Goal: Navigation & Orientation: Find specific page/section

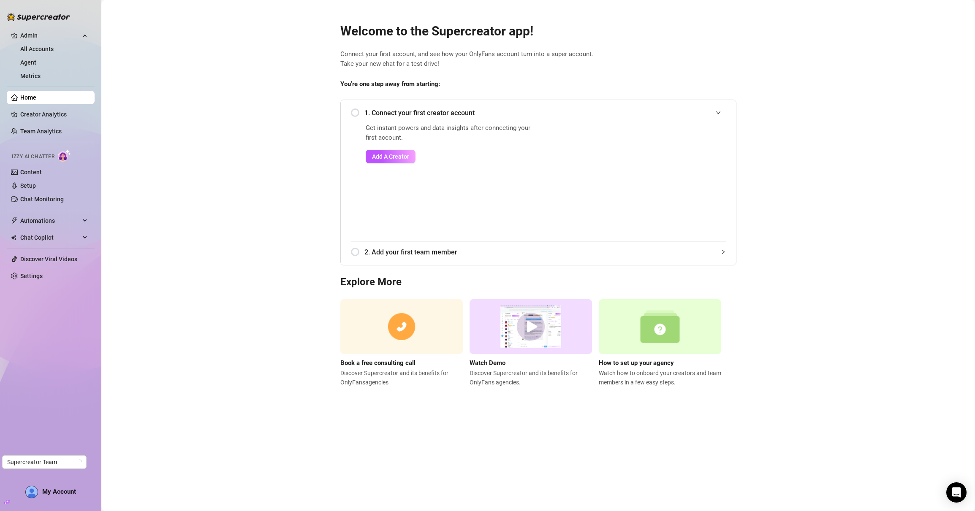
click at [31, 164] on div "Izzy AI Chatter" at bounding box center [49, 155] width 89 height 19
click at [31, 169] on link "Content" at bounding box center [31, 172] width 22 height 7
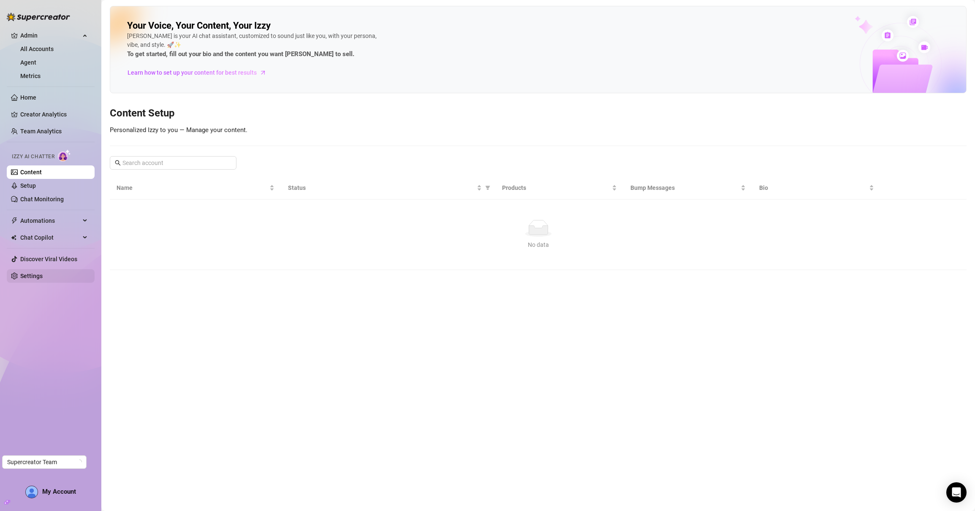
click at [33, 278] on link "Settings" at bounding box center [31, 276] width 22 height 7
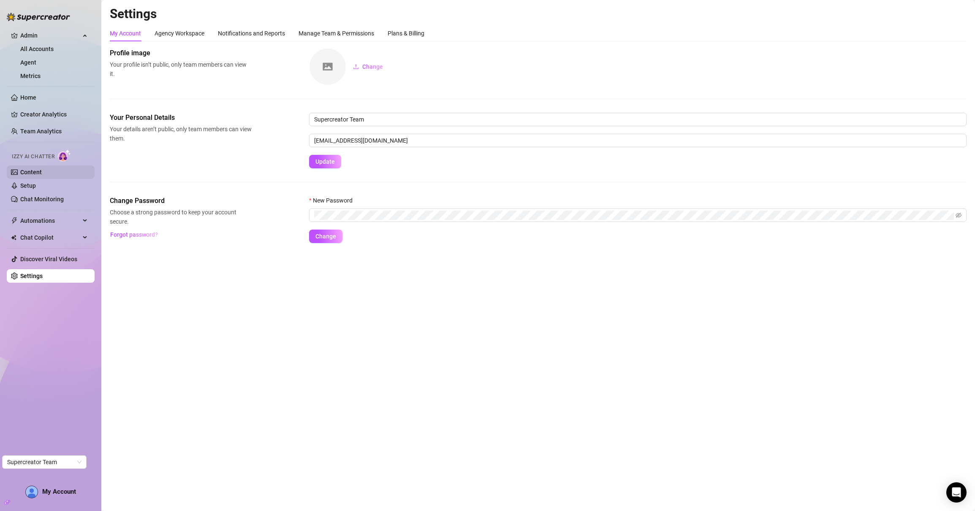
click at [42, 173] on link "Content" at bounding box center [31, 172] width 22 height 7
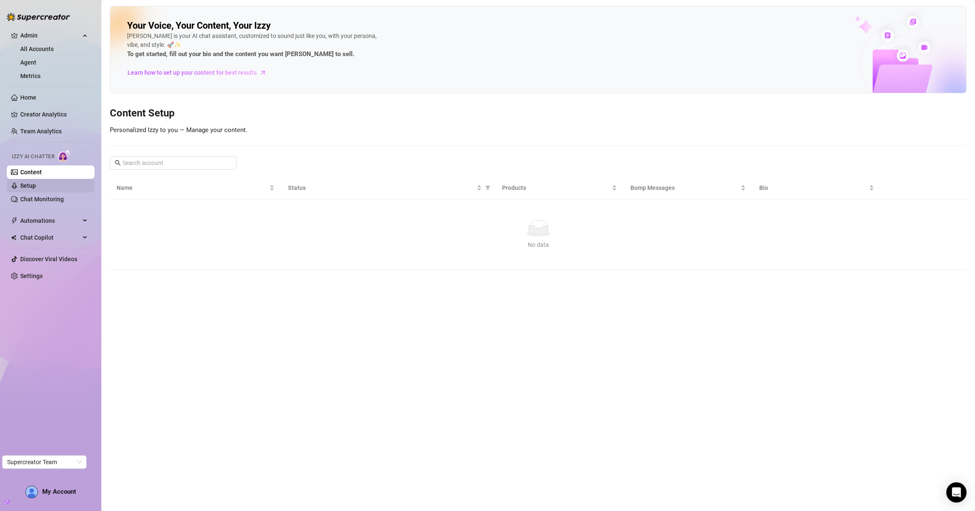
click at [36, 186] on link "Setup" at bounding box center [28, 185] width 16 height 7
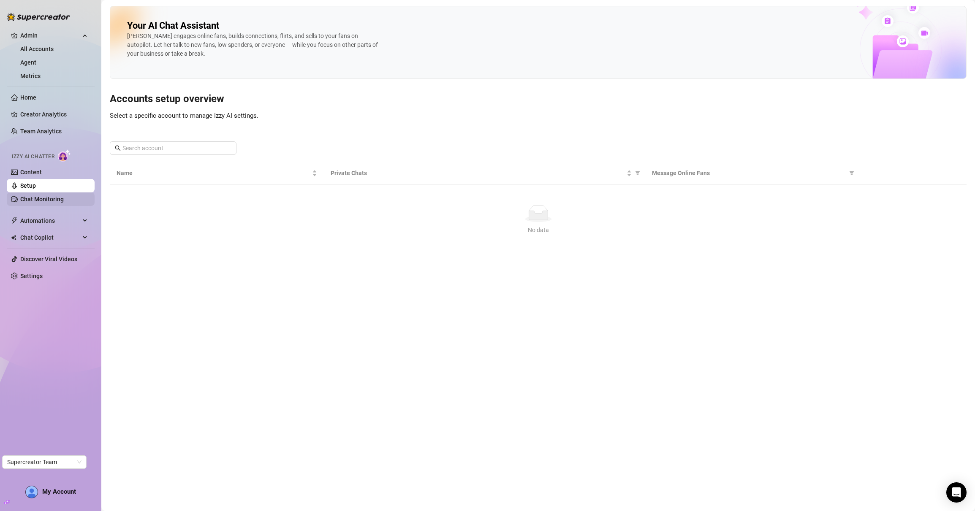
click at [43, 197] on link "Chat Monitoring" at bounding box center [41, 199] width 43 height 7
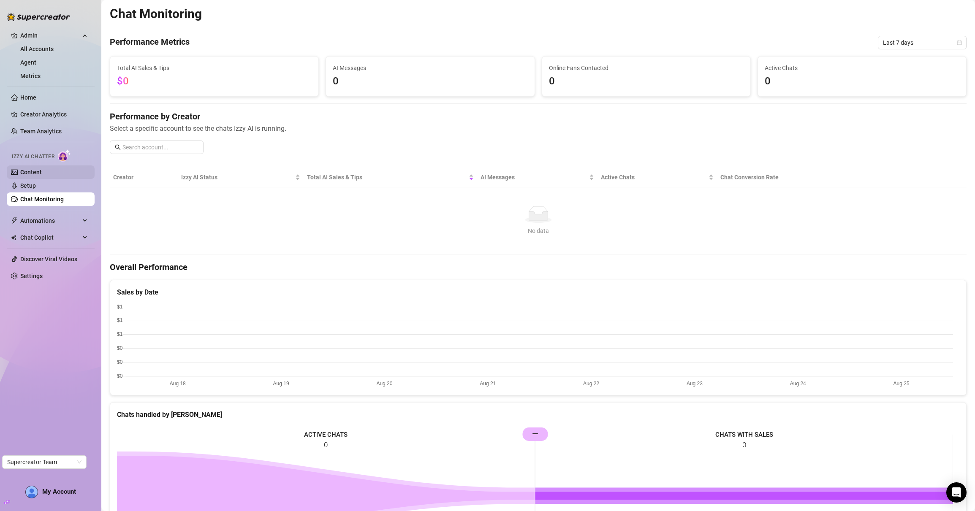
click at [25, 171] on link "Content" at bounding box center [31, 172] width 22 height 7
